Goal: Task Accomplishment & Management: Manage account settings

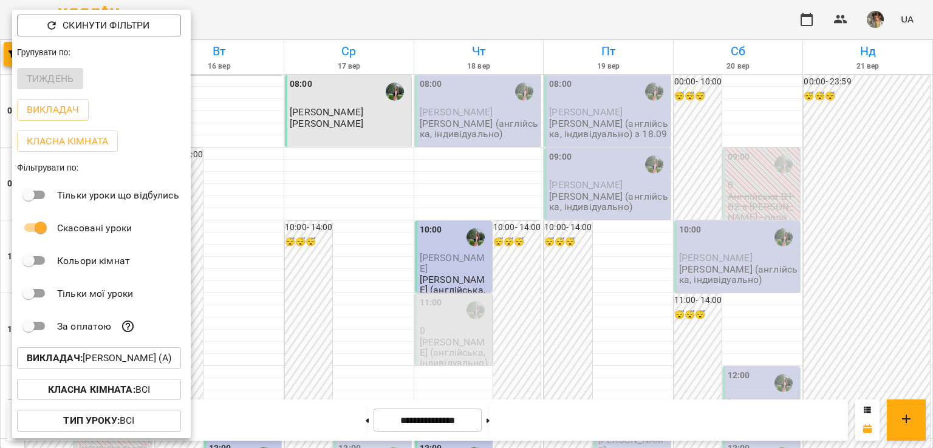
click at [72, 361] on b "Викладач :" at bounding box center [55, 358] width 56 height 12
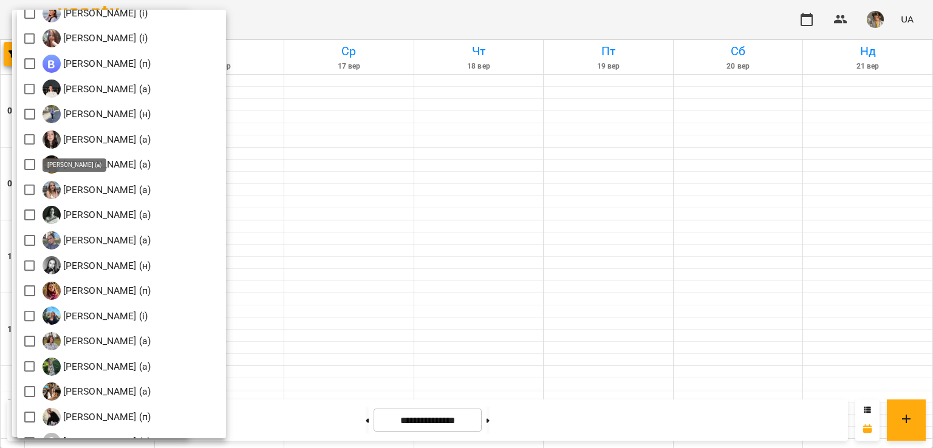
scroll to position [1429, 0]
click at [472, 143] on div at bounding box center [466, 224] width 933 height 448
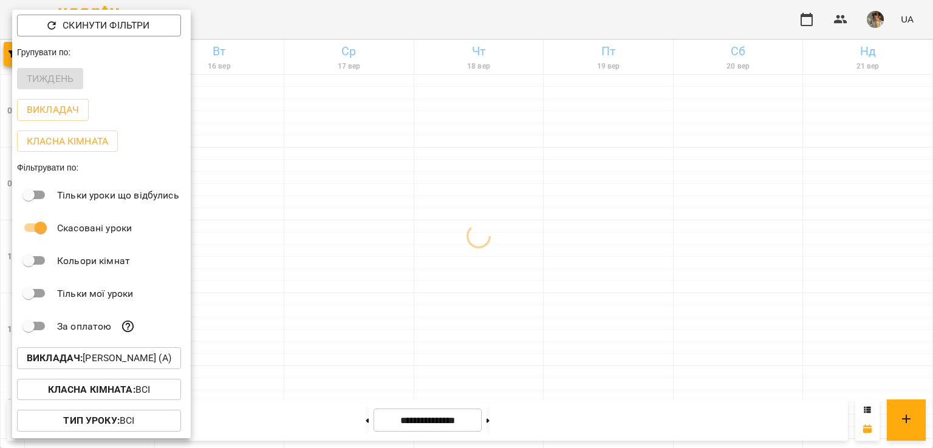
click at [472, 143] on div at bounding box center [466, 224] width 933 height 448
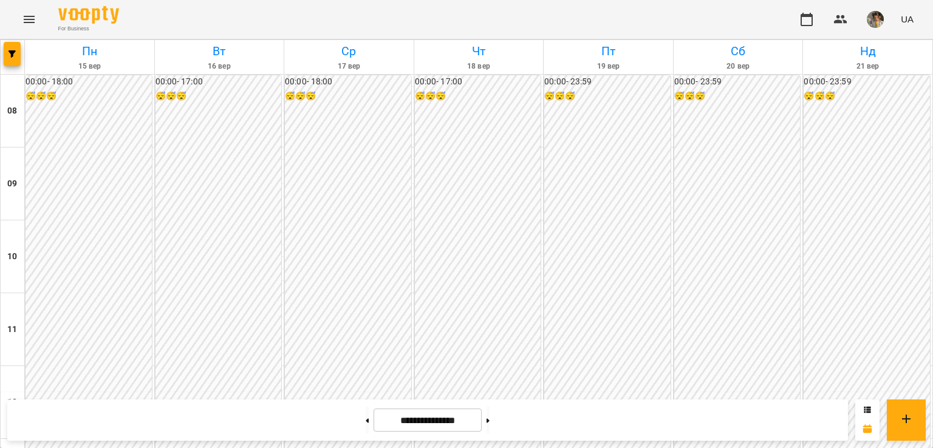
scroll to position [615, 0]
click at [19, 60] on button "button" at bounding box center [12, 54] width 17 height 24
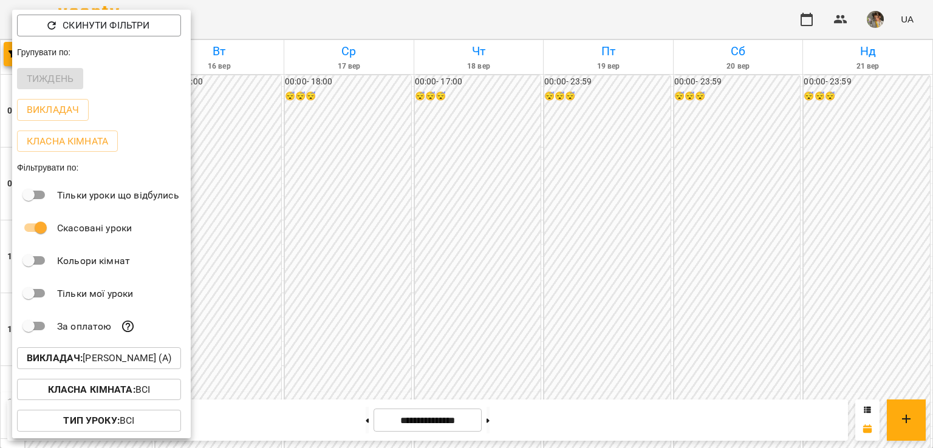
click at [122, 359] on p "Викладач : [PERSON_NAME] (а)" at bounding box center [99, 358] width 145 height 15
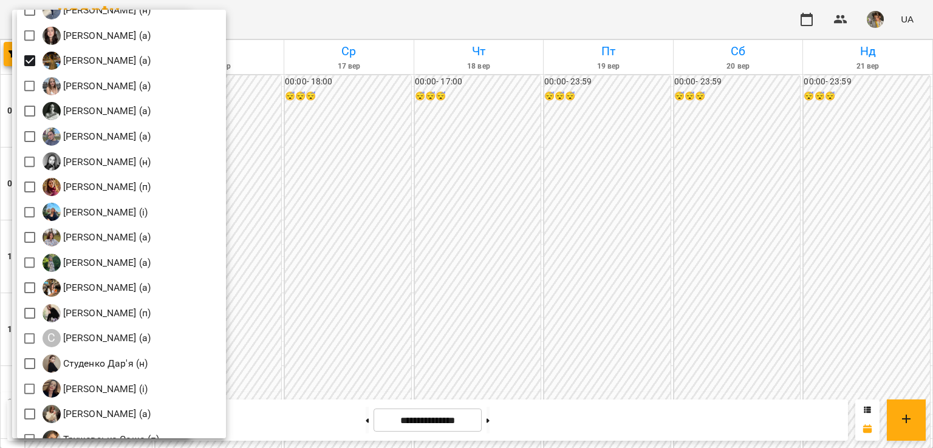
scroll to position [1533, 0]
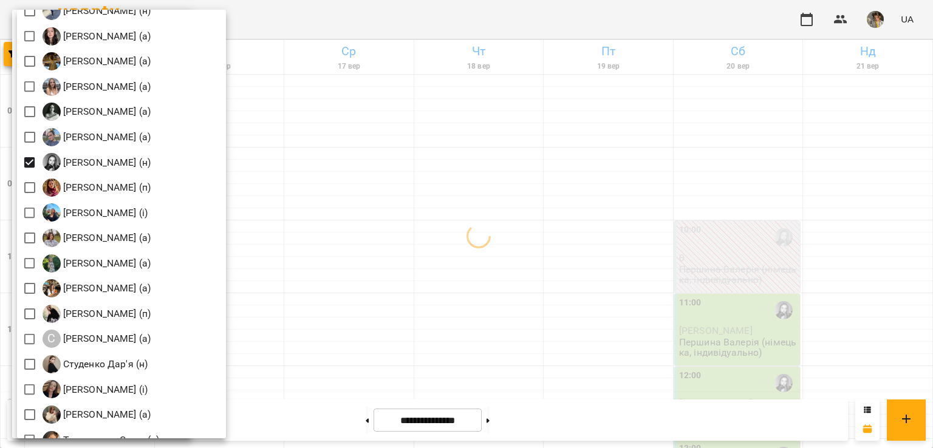
click at [411, 154] on div at bounding box center [466, 224] width 933 height 448
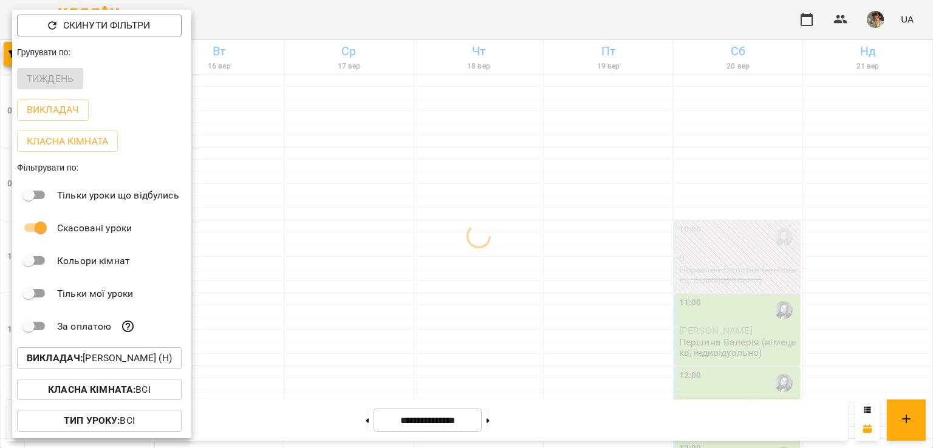
click at [411, 154] on div at bounding box center [466, 224] width 933 height 448
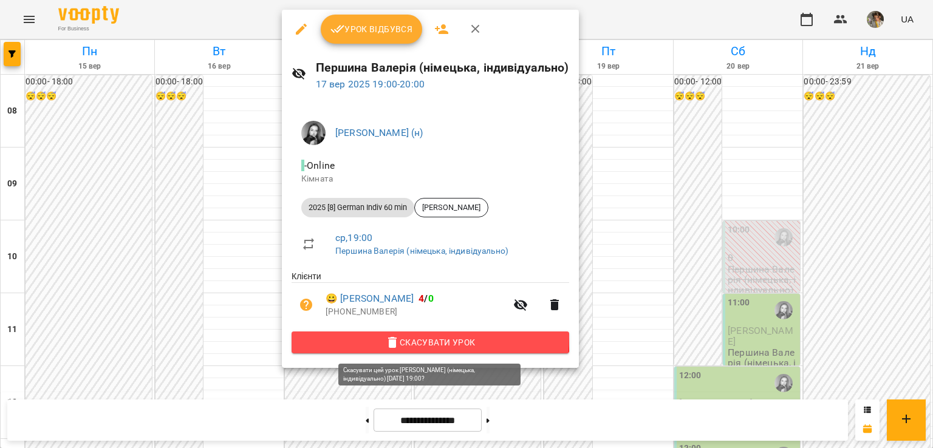
click at [405, 339] on span "Скасувати Урок" at bounding box center [430, 342] width 258 height 15
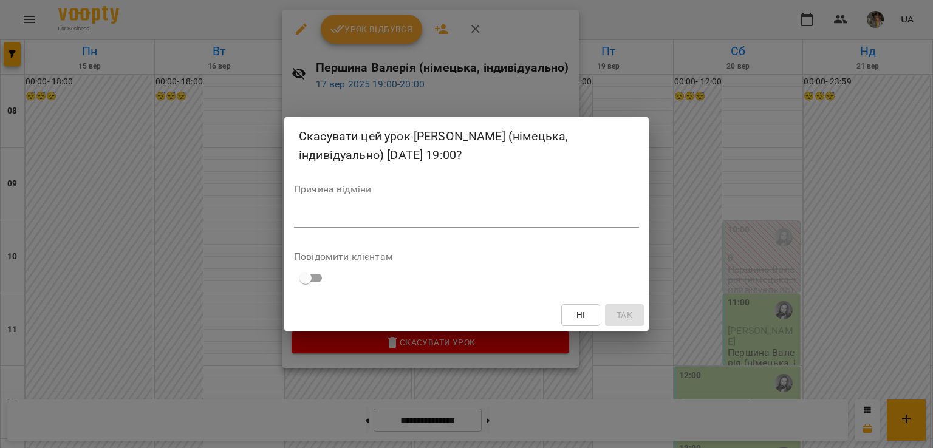
click at [384, 224] on div "*" at bounding box center [466, 217] width 345 height 19
type textarea "*"
click at [612, 318] on button "Так" at bounding box center [624, 315] width 39 height 22
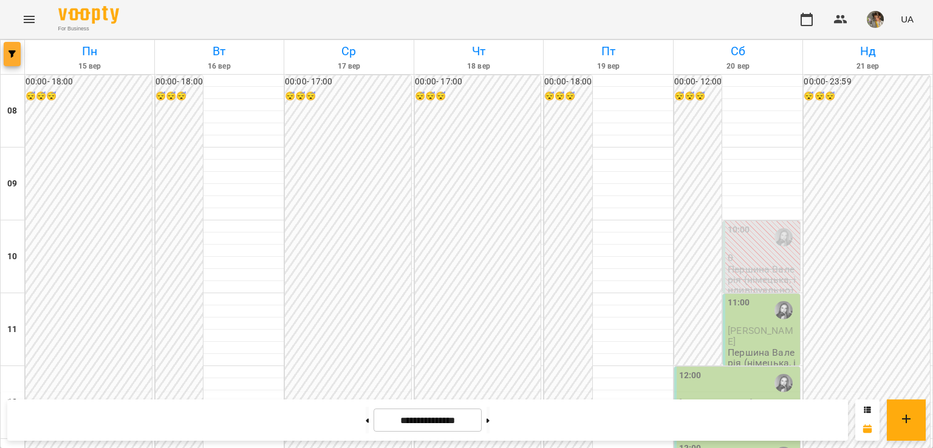
click at [12, 58] on button "button" at bounding box center [12, 54] width 17 height 24
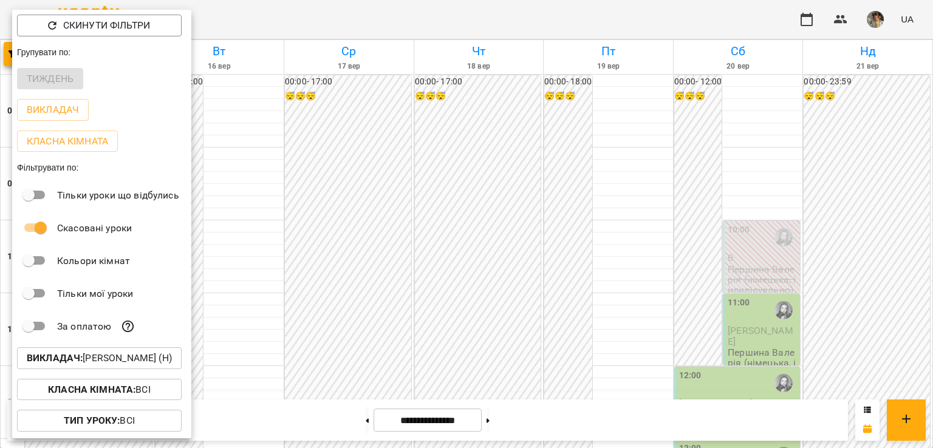
click at [87, 362] on p "Викладач : [PERSON_NAME] (н)" at bounding box center [99, 358] width 145 height 15
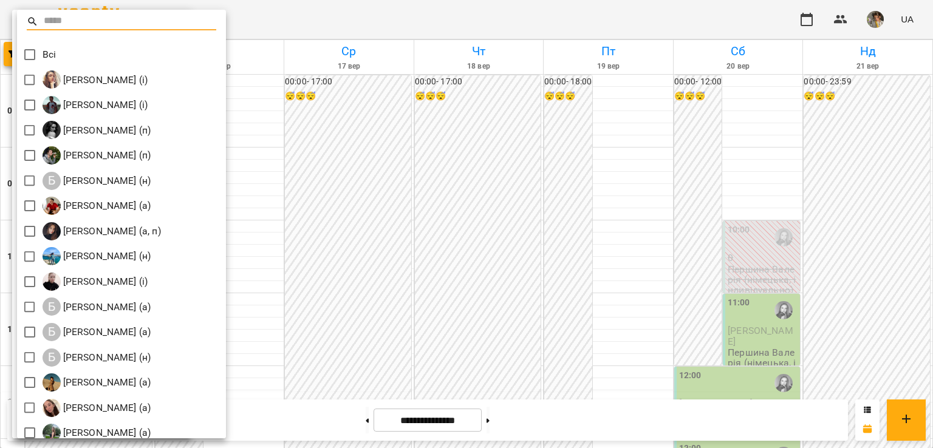
click at [75, 18] on input "text" at bounding box center [130, 22] width 173 height 18
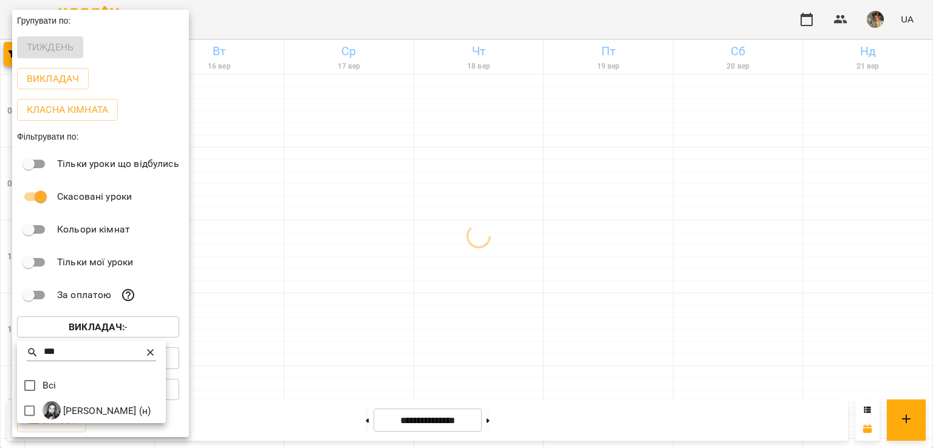
click at [53, 366] on div "***" at bounding box center [91, 358] width 149 height 29
click at [61, 351] on input "***" at bounding box center [92, 353] width 96 height 18
type input "***"
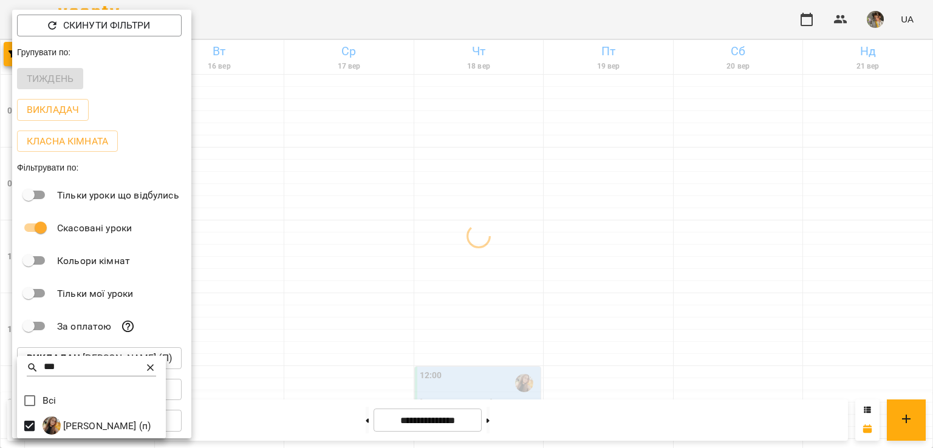
click at [435, 287] on div at bounding box center [466, 224] width 933 height 448
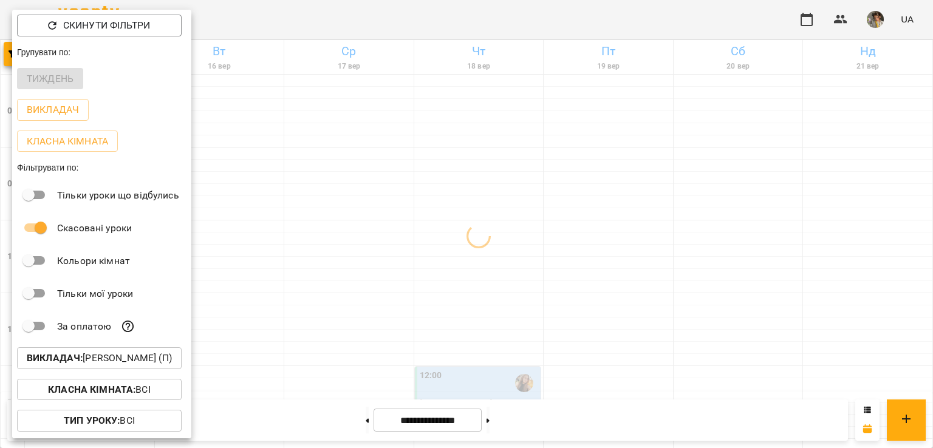
click at [435, 287] on div at bounding box center [466, 224] width 933 height 448
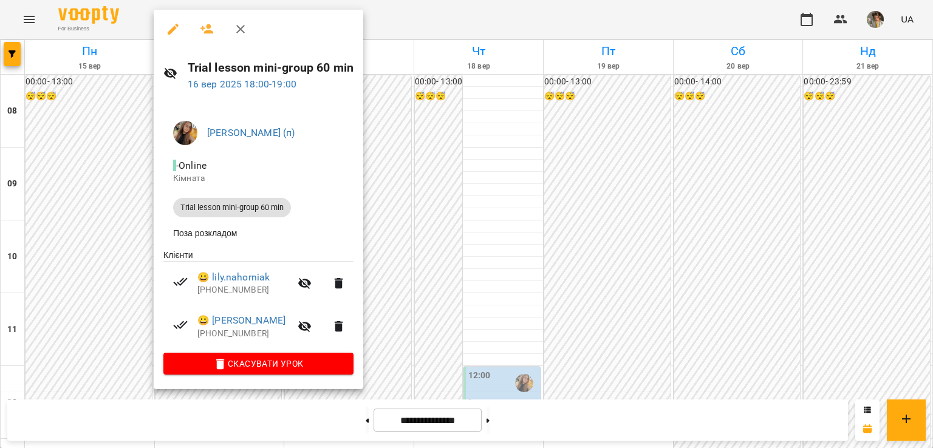
click at [508, 419] on div at bounding box center [466, 224] width 933 height 448
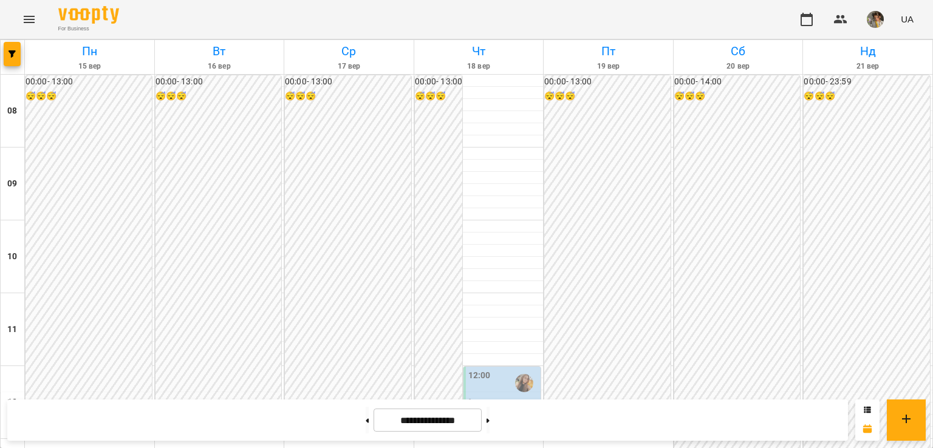
click at [490, 419] on button at bounding box center [488, 420] width 3 height 27
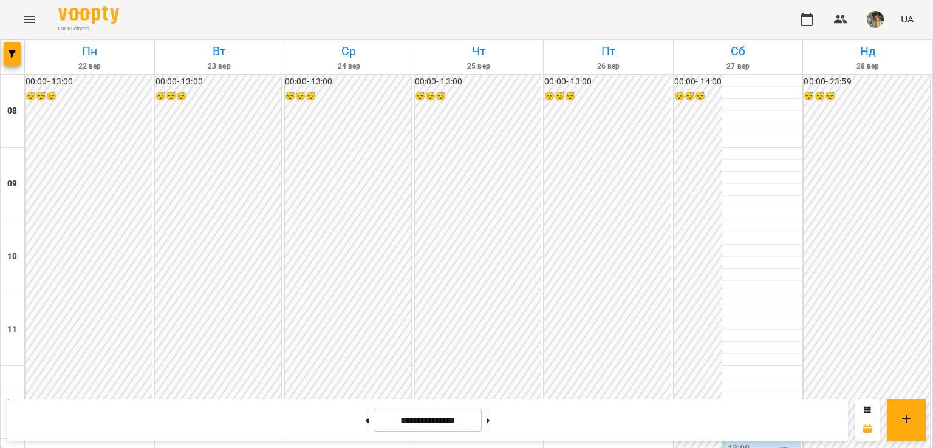
click at [490, 419] on button at bounding box center [488, 420] width 3 height 27
click at [18, 58] on button "button" at bounding box center [12, 54] width 17 height 24
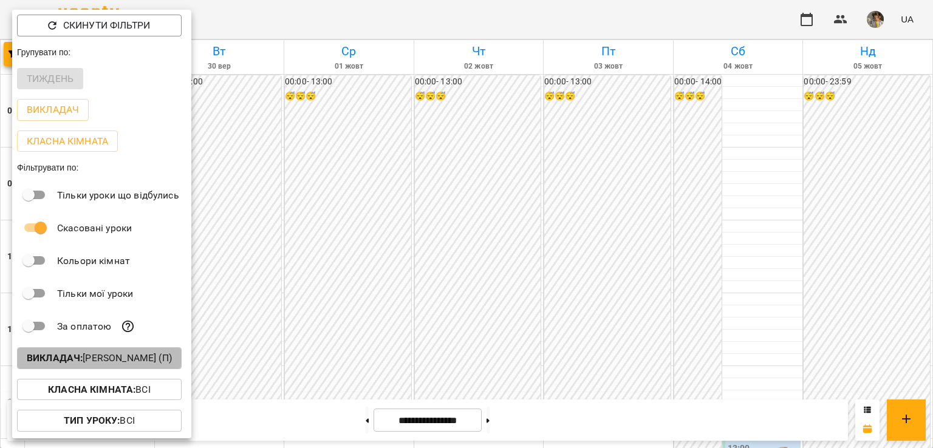
click at [111, 369] on button "Викладач : [PERSON_NAME] (п)" at bounding box center [99, 358] width 165 height 22
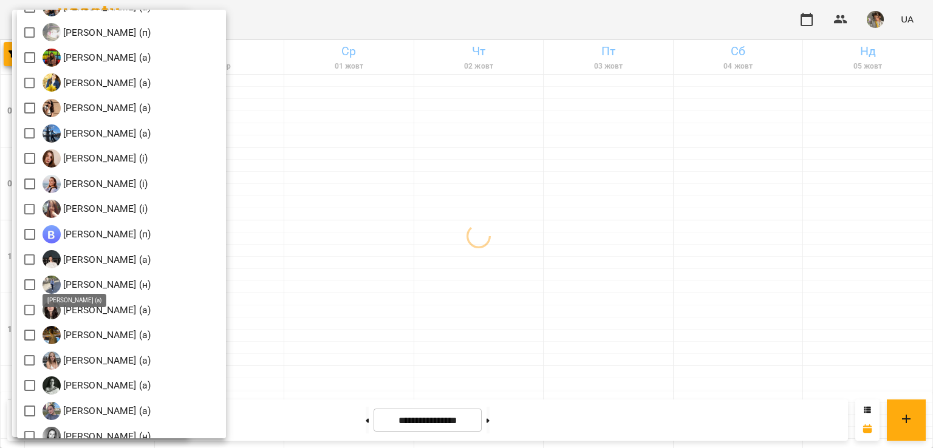
scroll to position [1297, 0]
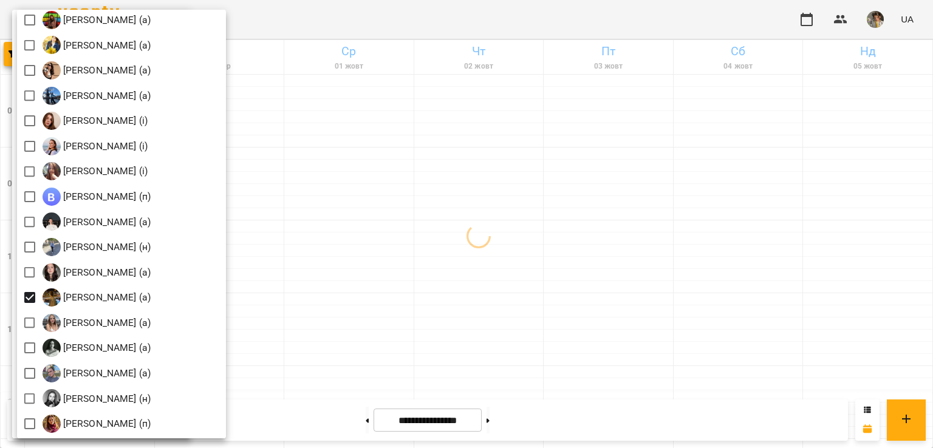
click at [416, 321] on div at bounding box center [466, 224] width 933 height 448
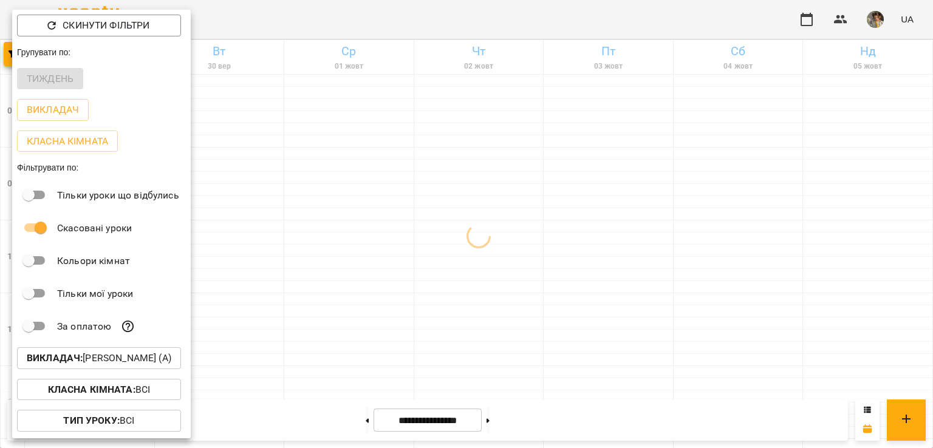
click at [416, 321] on div at bounding box center [466, 224] width 933 height 448
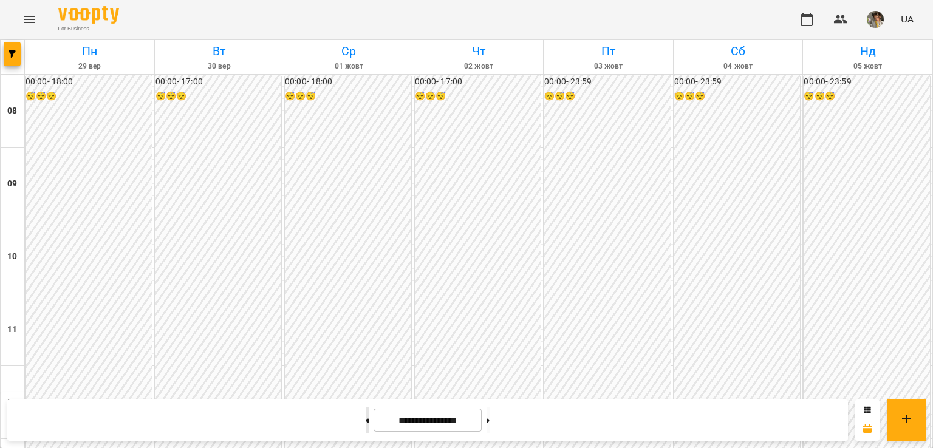
click at [366, 419] on button at bounding box center [367, 420] width 3 height 27
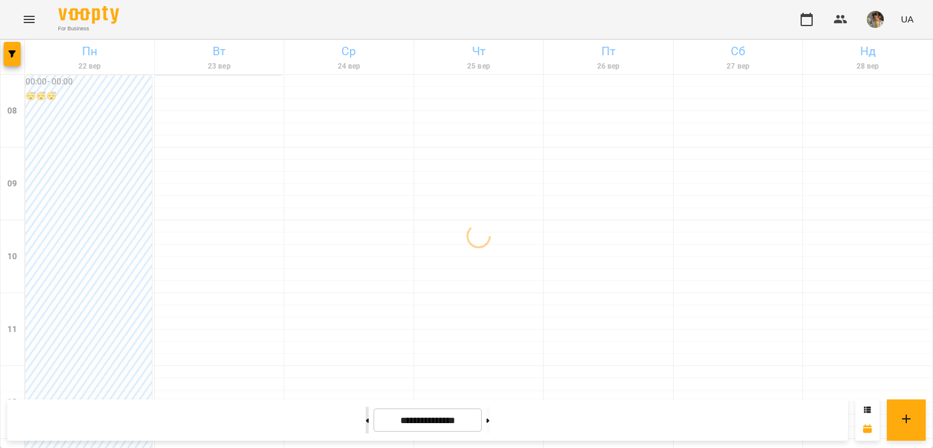
click at [366, 419] on button at bounding box center [367, 420] width 3 height 27
type input "**********"
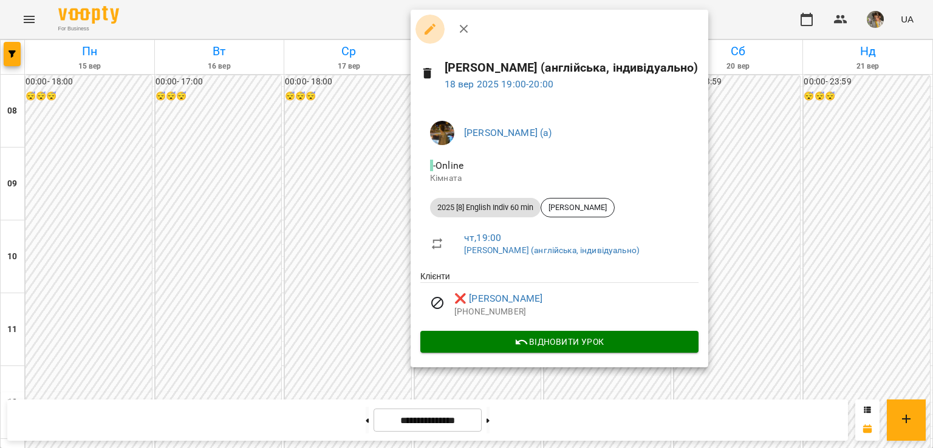
click at [431, 21] on button "button" at bounding box center [430, 29] width 29 height 29
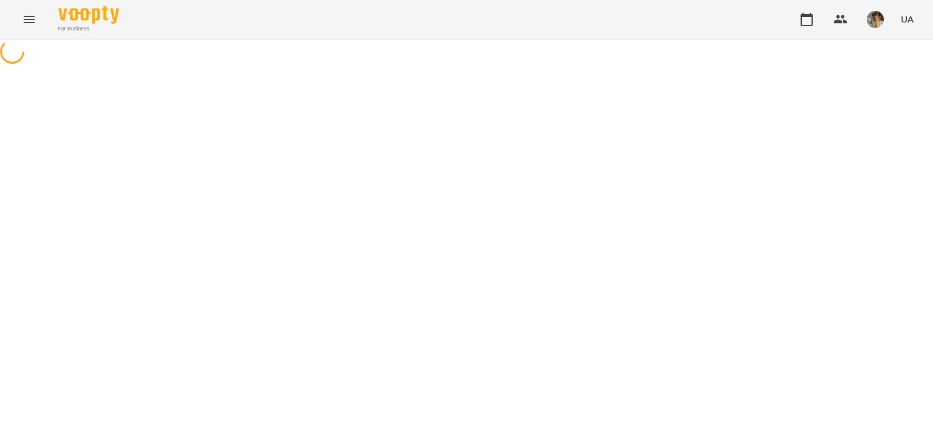
select select "**********"
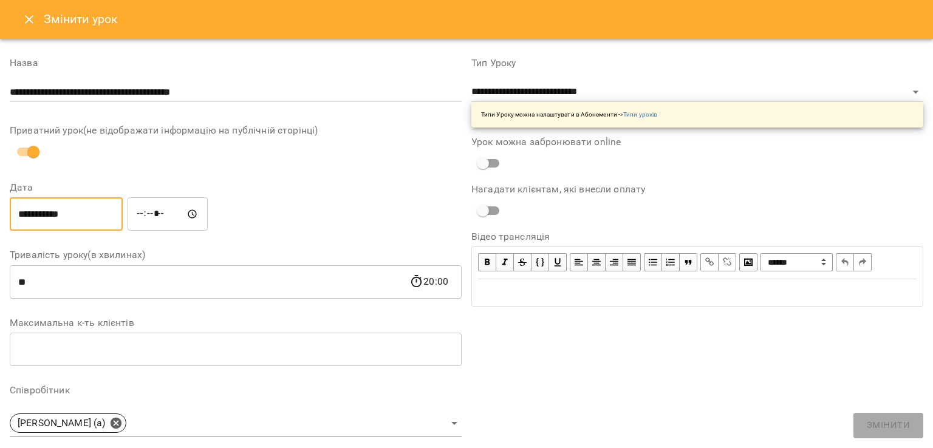
click at [88, 210] on input "**********" at bounding box center [66, 214] width 113 height 34
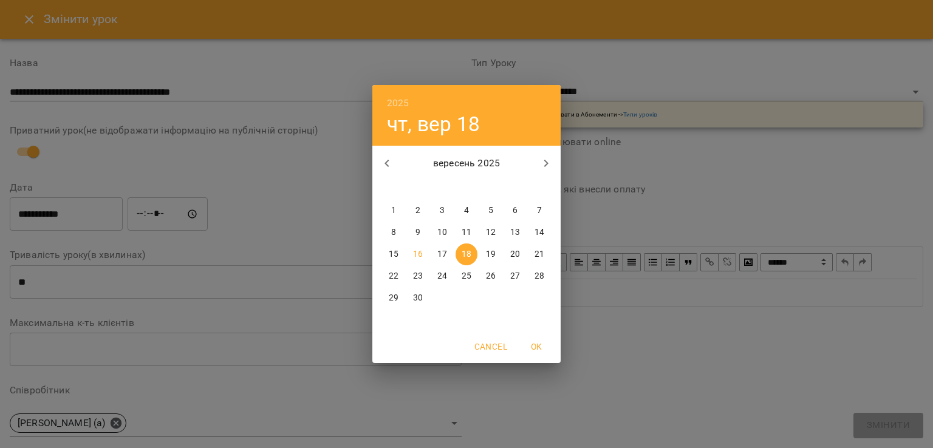
click at [242, 279] on div "2025 чт, вер 18 вересень 2025 пн вт ср чт пт сб нд 1 2 3 4 5 6 7 8 9 10 11 12 1…" at bounding box center [466, 224] width 933 height 448
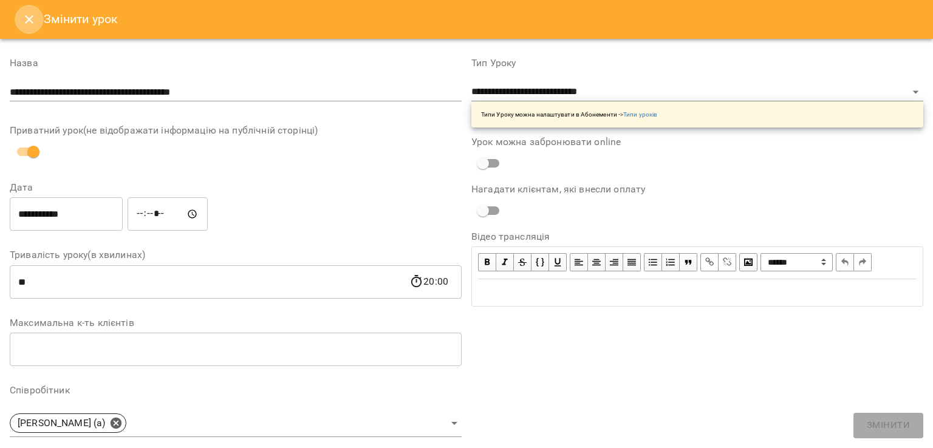
click at [26, 28] on button "Close" at bounding box center [29, 19] width 29 height 29
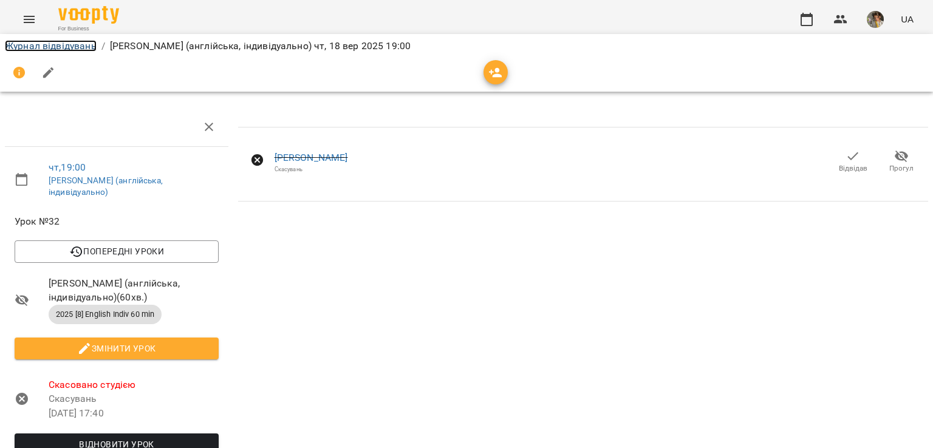
click at [37, 44] on link "Журнал відвідувань" at bounding box center [51, 46] width 92 height 12
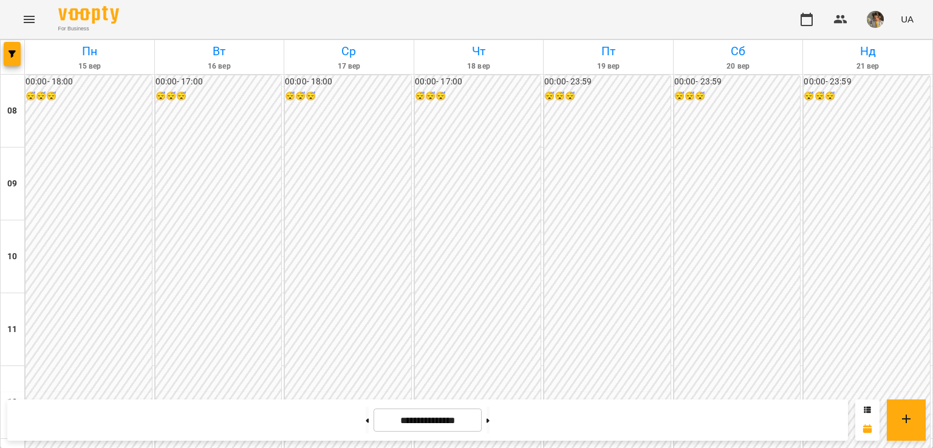
scroll to position [644, 0]
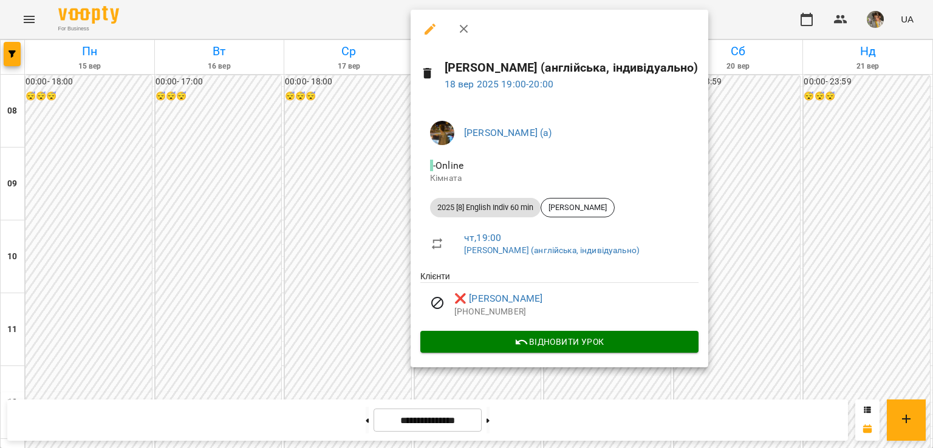
click at [368, 320] on div at bounding box center [466, 224] width 933 height 448
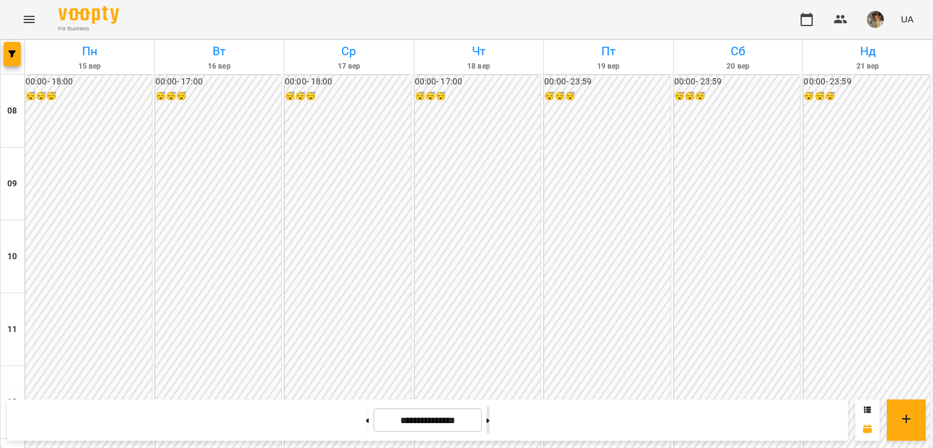
click at [490, 422] on button at bounding box center [488, 420] width 3 height 27
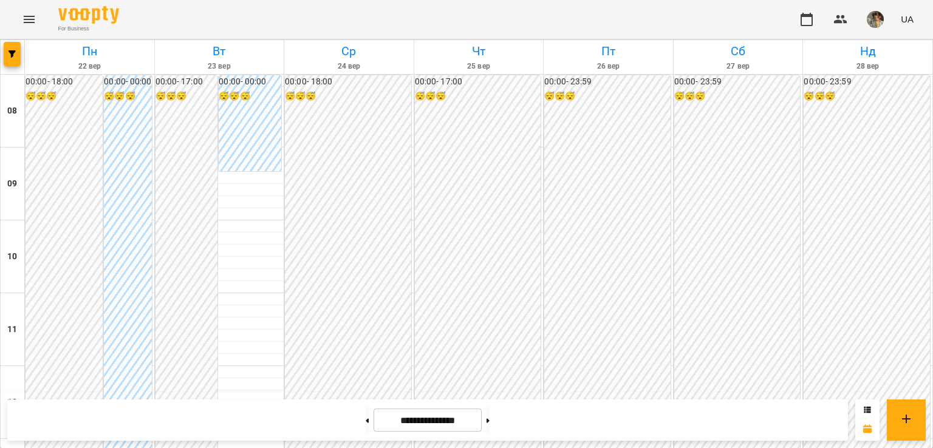
scroll to position [744, 0]
click at [366, 416] on button at bounding box center [367, 420] width 3 height 27
type input "**********"
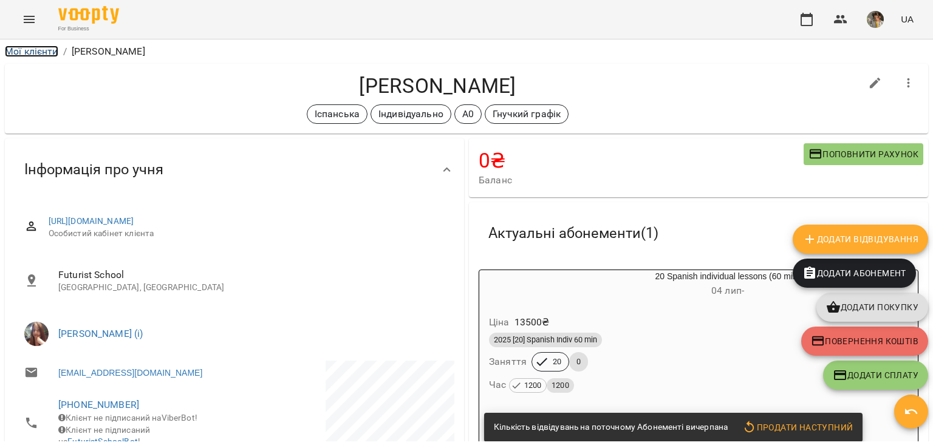
click at [35, 52] on link "Мої клієнти" at bounding box center [31, 52] width 53 height 12
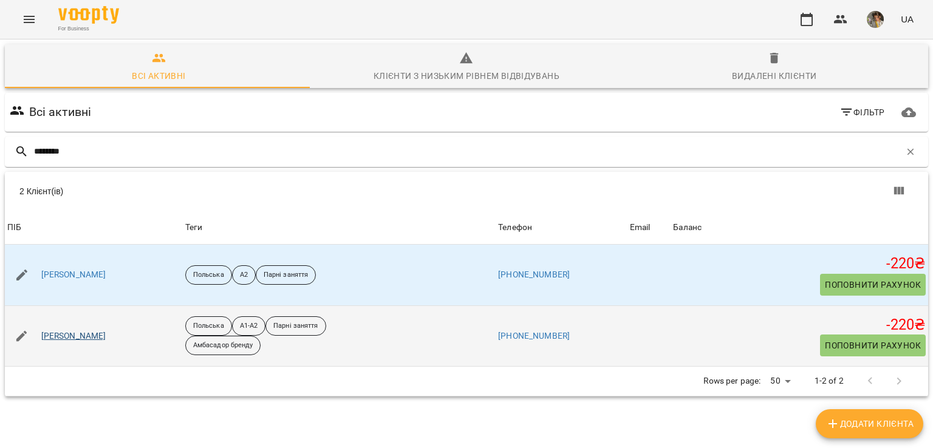
type input "********"
click at [80, 337] on link "Лілія Нагорняк" at bounding box center [73, 336] width 65 height 12
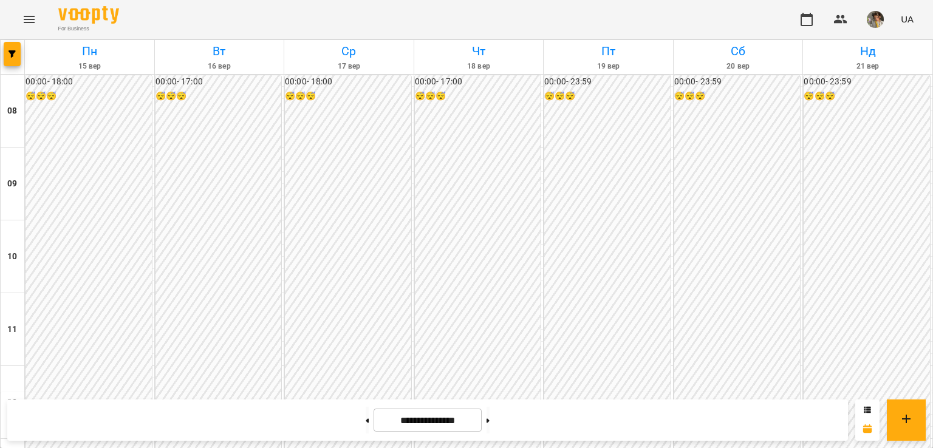
scroll to position [717, 0]
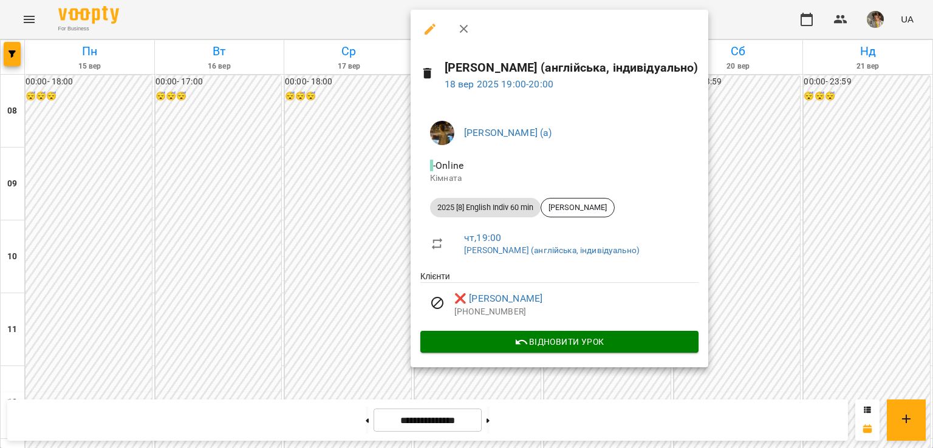
click at [432, 26] on icon "button" at bounding box center [430, 29] width 15 height 15
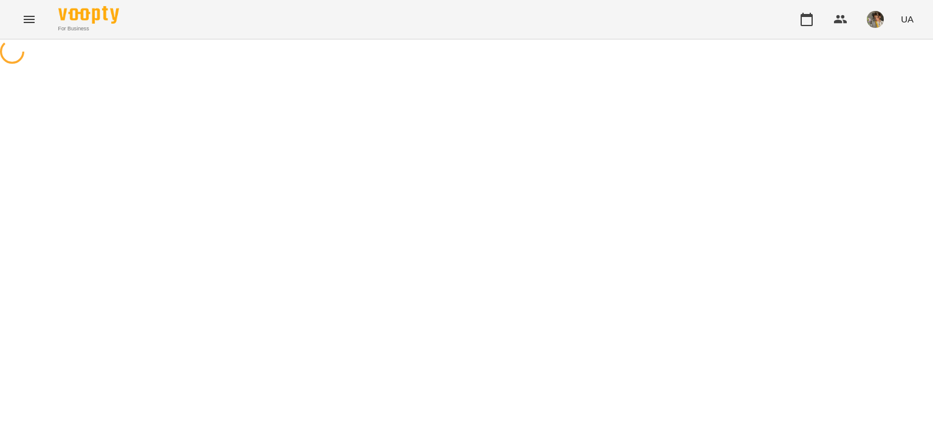
select select "**********"
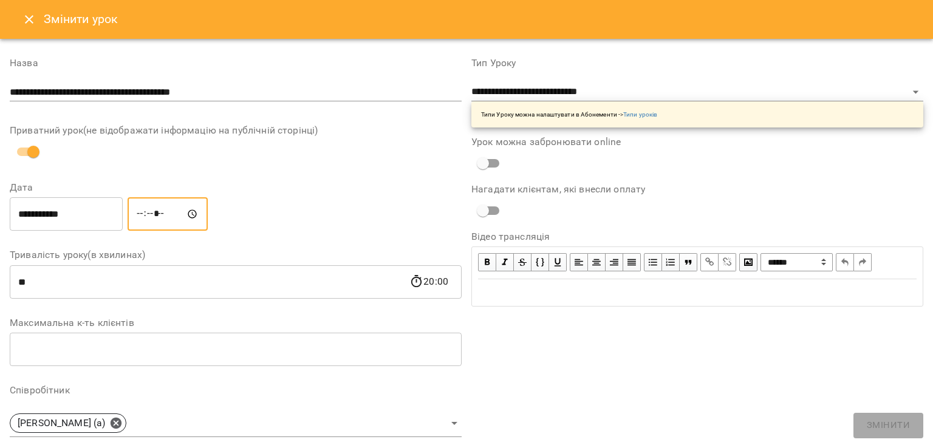
click at [151, 210] on input "*****" at bounding box center [168, 214] width 80 height 34
type input "*****"
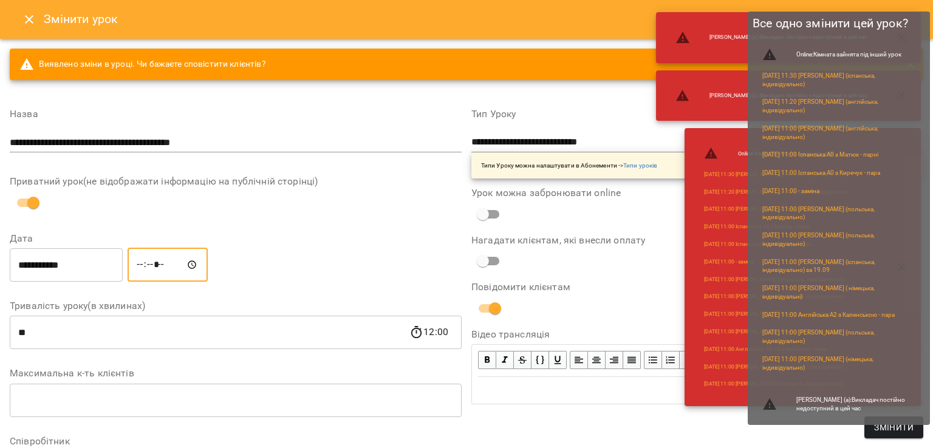
click at [885, 429] on span "Змінити" at bounding box center [893, 427] width 39 height 15
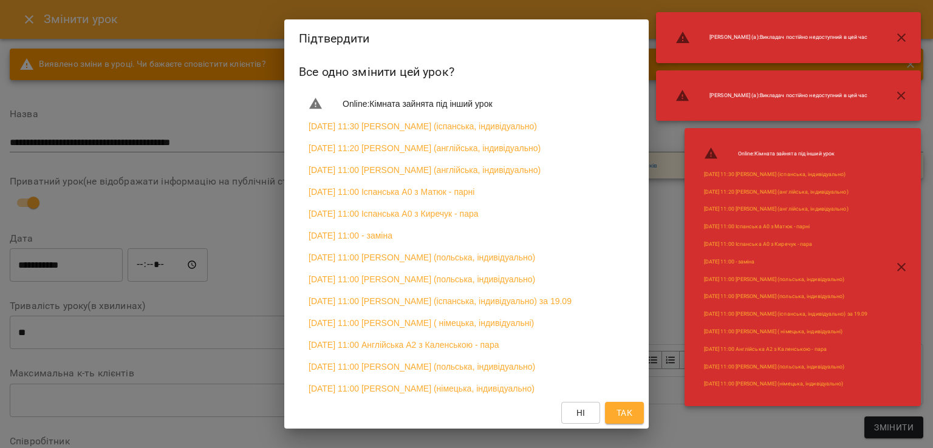
click at [617, 415] on span "Так" at bounding box center [625, 413] width 16 height 15
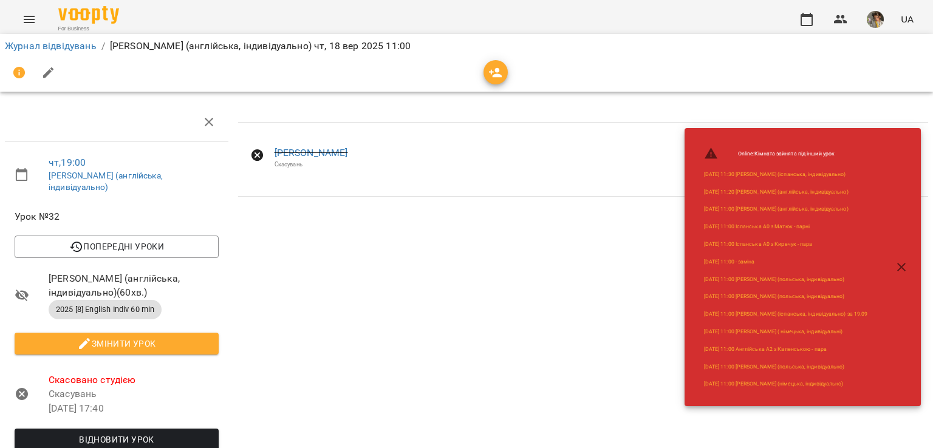
scroll to position [132, 0]
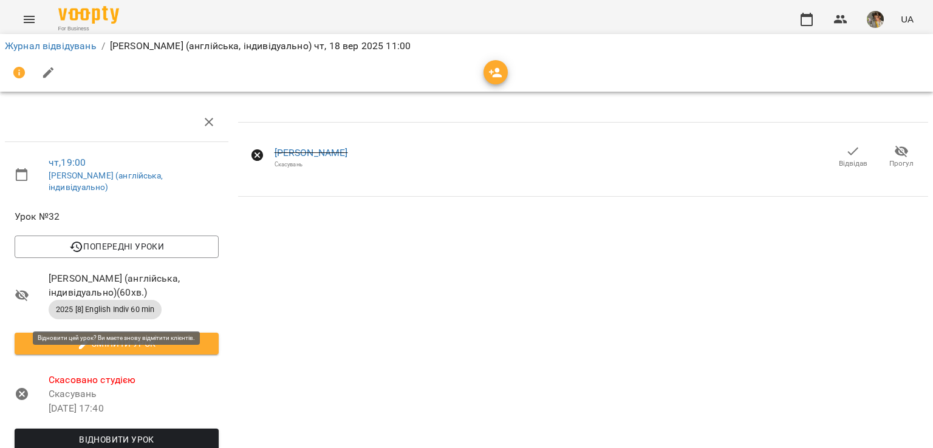
click at [137, 433] on span "Відновити урок" at bounding box center [116, 440] width 185 height 15
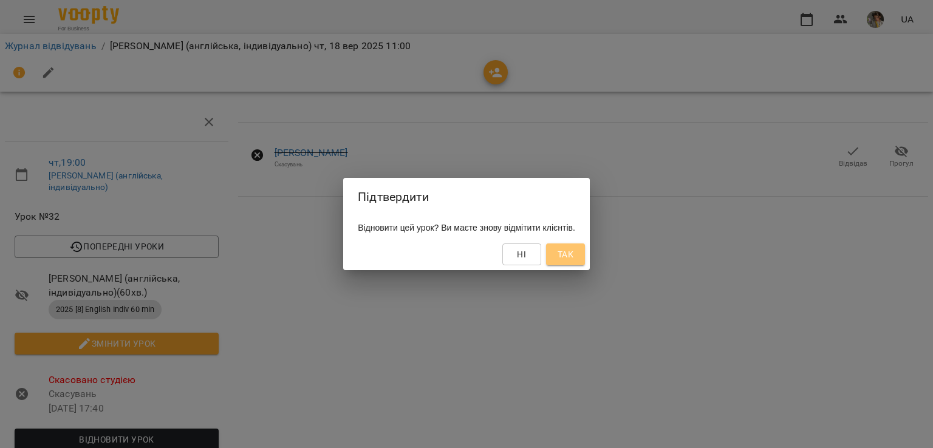
click at [573, 247] on span "Так" at bounding box center [566, 254] width 16 height 15
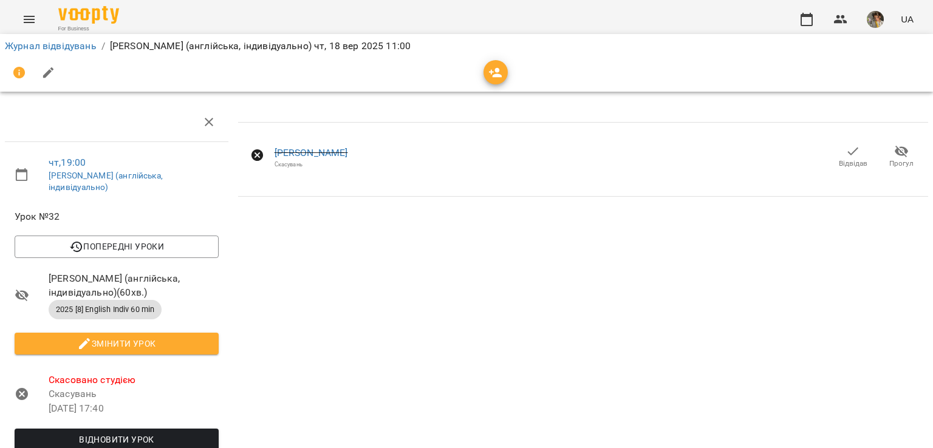
scroll to position [0, 0]
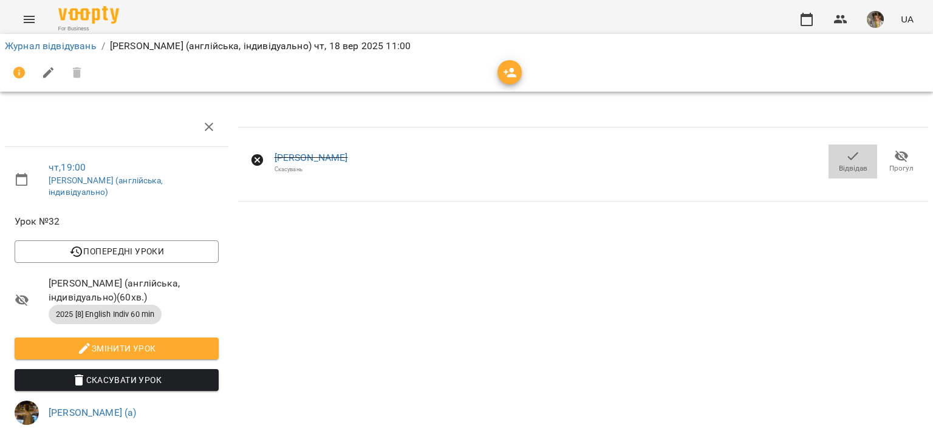
click at [841, 163] on span "Відвідав" at bounding box center [853, 168] width 29 height 10
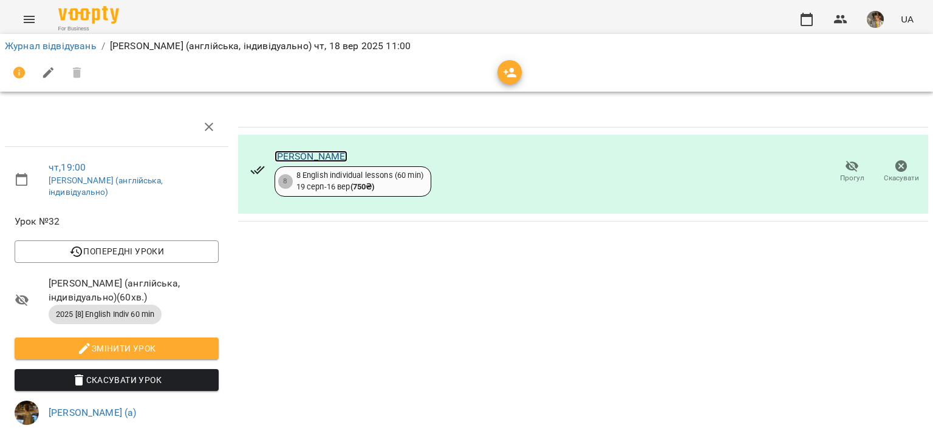
click at [297, 157] on link "[PERSON_NAME]" at bounding box center [312, 157] width 74 height 12
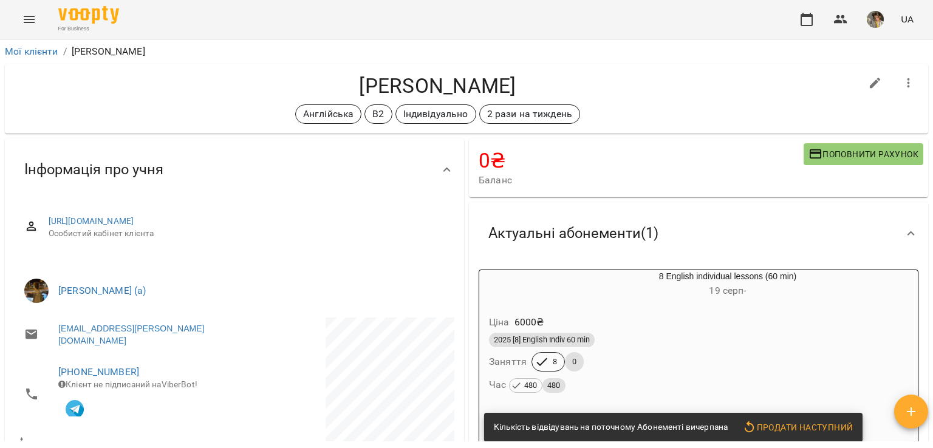
click at [612, 365] on div "2025 [8] English Indiv 60 min Заняття 8 0 Час 480 480" at bounding box center [699, 363] width 424 height 66
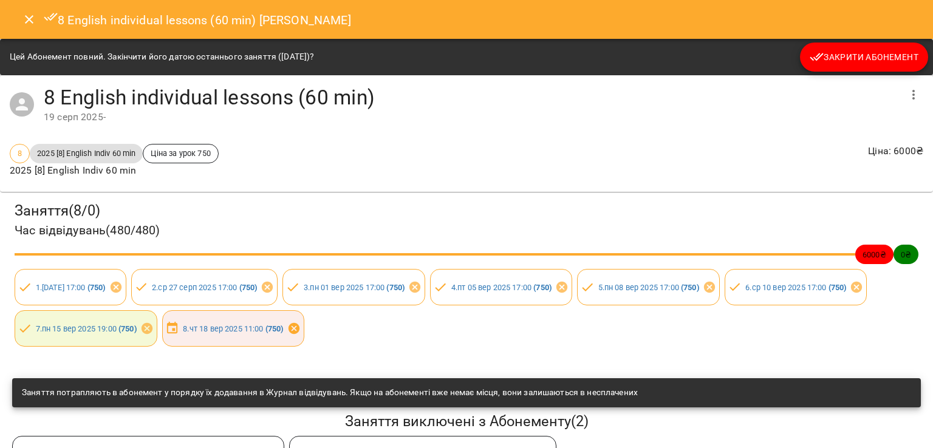
click at [299, 331] on icon at bounding box center [293, 328] width 11 height 11
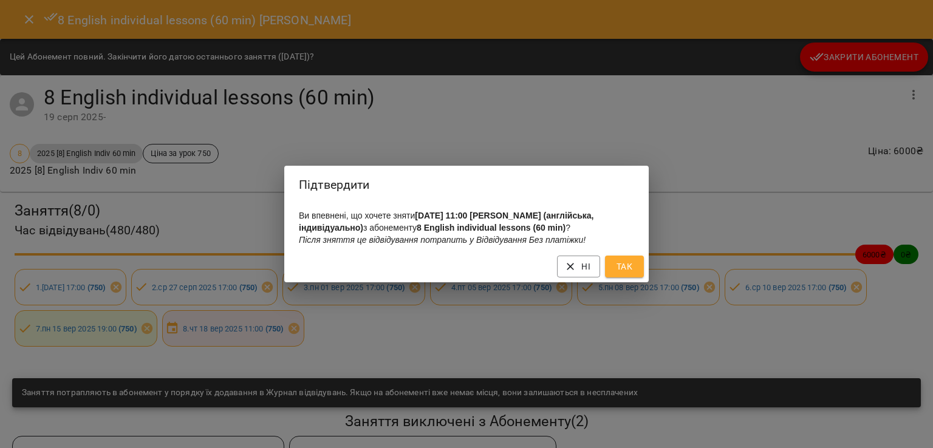
click at [621, 273] on span "Так" at bounding box center [624, 266] width 19 height 15
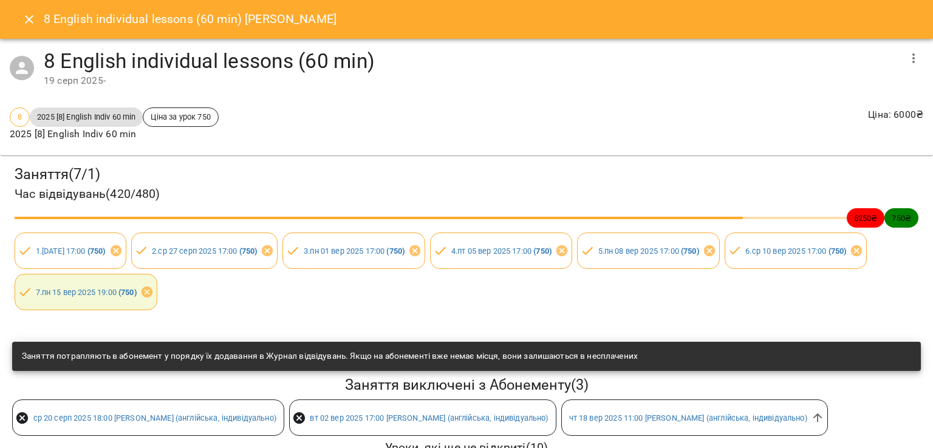
click at [26, 26] on icon "Close" at bounding box center [29, 19] width 15 height 15
